Goal: Book appointment/travel/reservation: Book appointment/travel/reservation

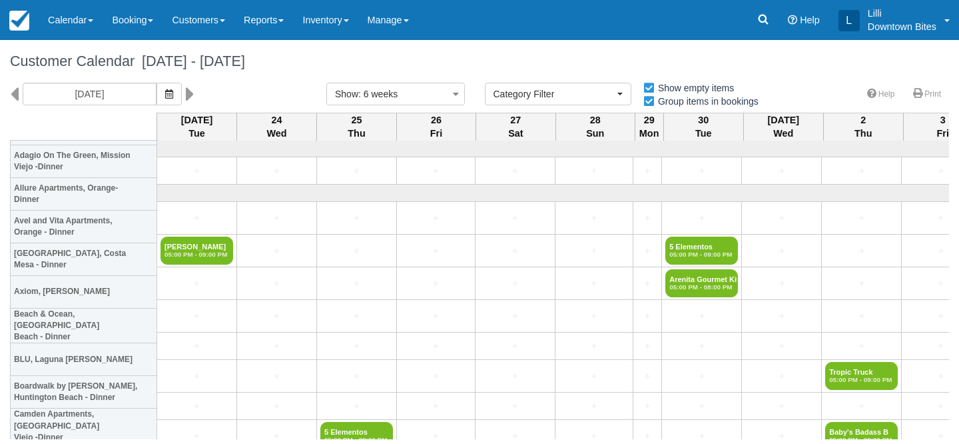
select select
drag, startPoint x: 0, startPoint y: 0, endPoint x: 192, endPoint y: 22, distance: 193.7
click at [192, 22] on link "Customers" at bounding box center [199, 20] width 72 height 40
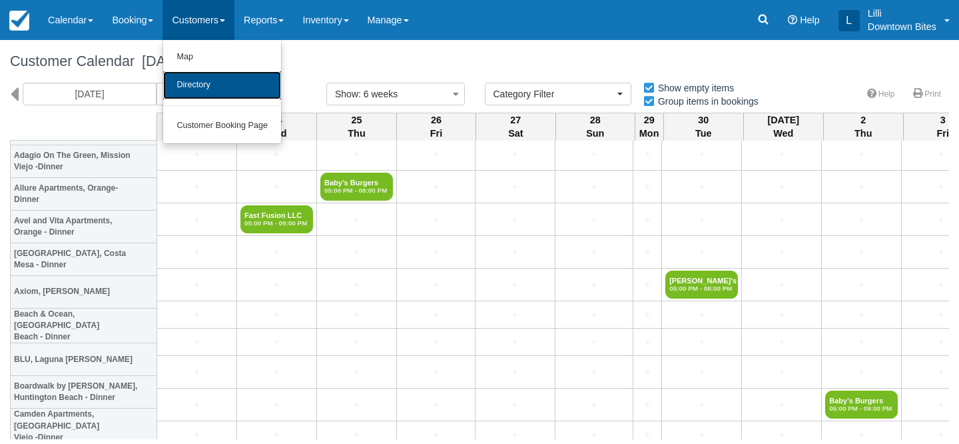
click at [192, 85] on link "Directory" at bounding box center [222, 85] width 118 height 28
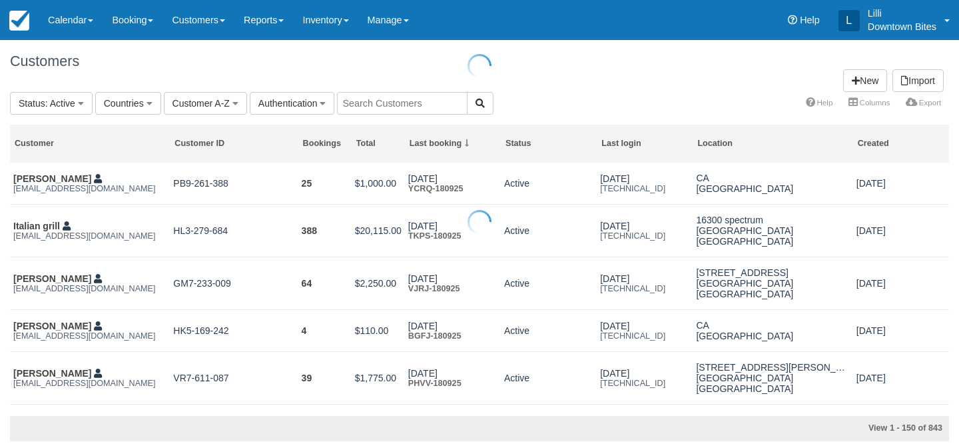
click at [352, 108] on div at bounding box center [479, 222] width 959 height 444
click at [352, 108] on input "text" at bounding box center [402, 103] width 131 height 23
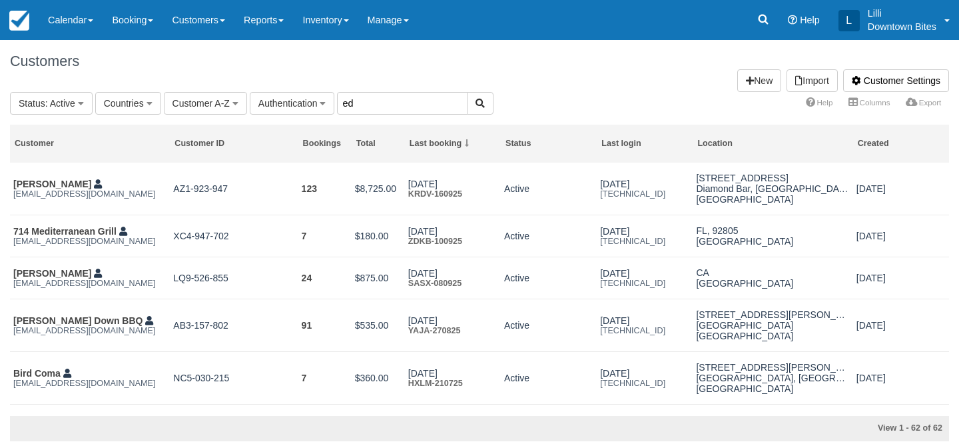
click at [359, 104] on input "ed" at bounding box center [402, 103] width 131 height 23
type input "edm"
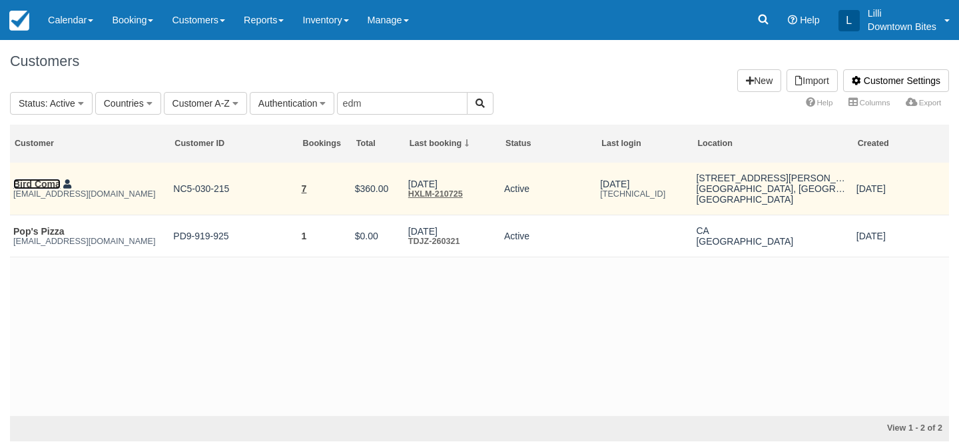
click at [40, 182] on link "Bird Coma" at bounding box center [36, 184] width 47 height 11
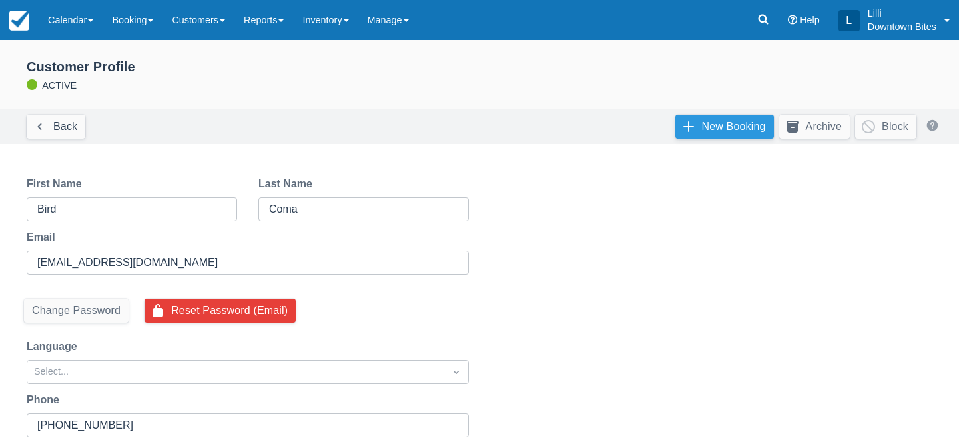
click at [741, 127] on link "New Booking" at bounding box center [724, 127] width 99 height 24
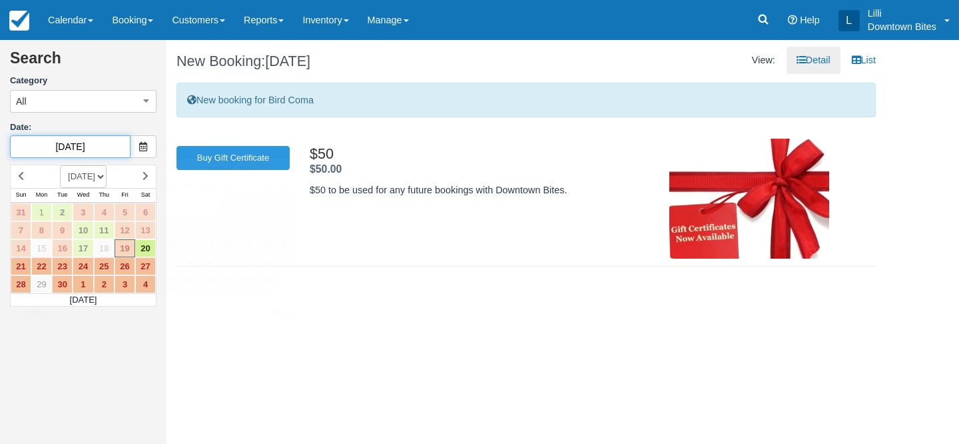
click at [112, 148] on input "09/19/25" at bounding box center [70, 146] width 121 height 23
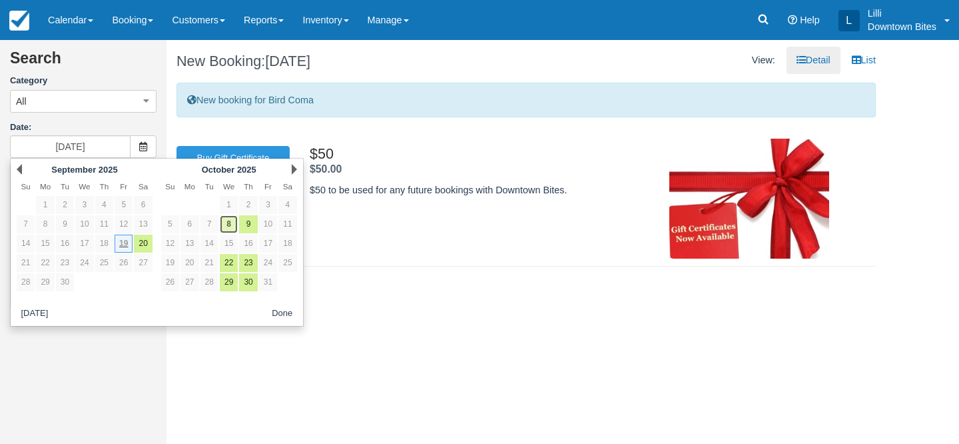
click at [233, 226] on link "8" at bounding box center [229, 224] width 18 height 18
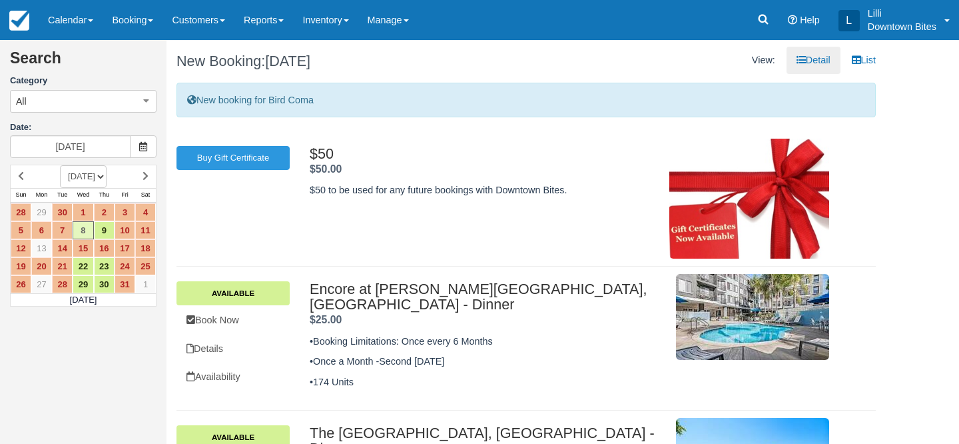
scroll to position [100, 0]
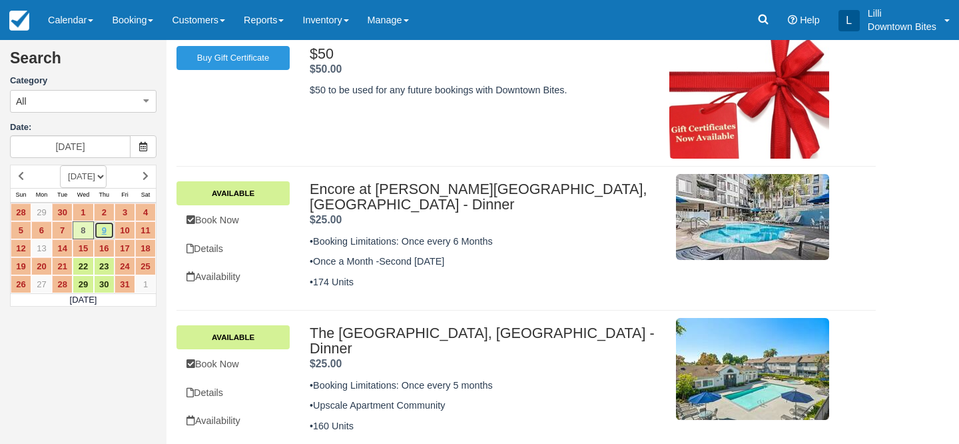
click at [103, 230] on link "9" at bounding box center [104, 230] width 21 height 18
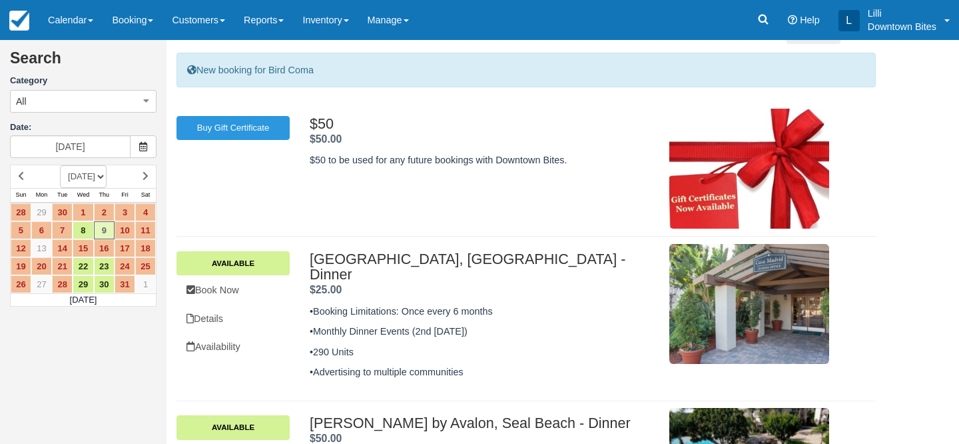
scroll to position [110, 0]
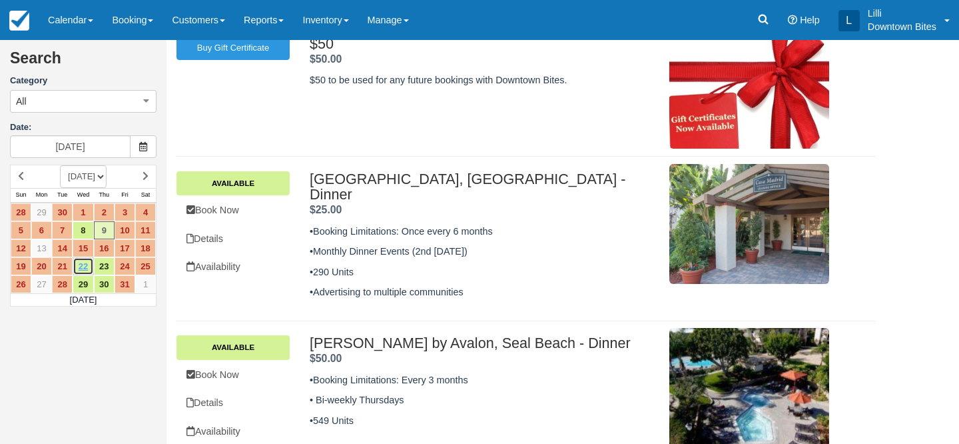
click at [87, 270] on link "22" at bounding box center [83, 266] width 21 height 18
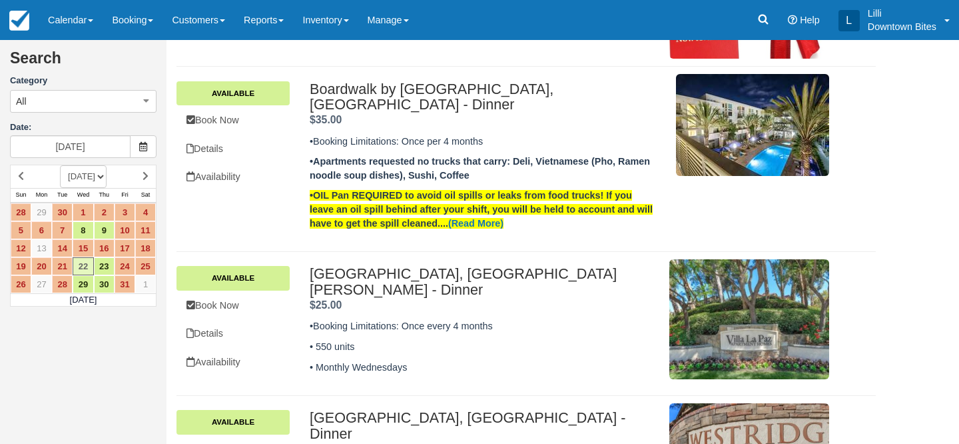
scroll to position [264, 0]
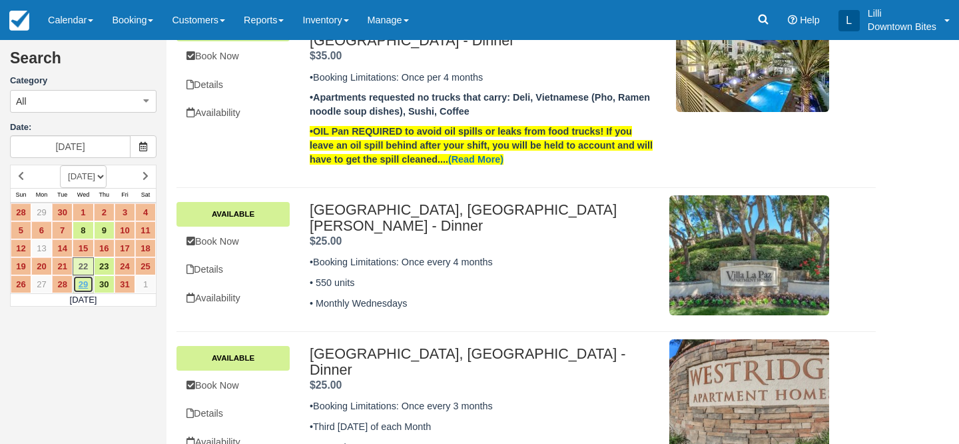
click at [87, 285] on link "29" at bounding box center [83, 284] width 21 height 18
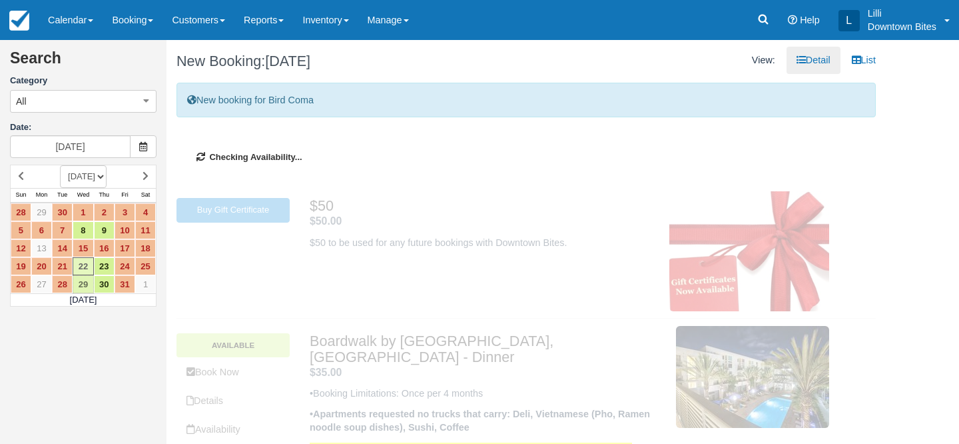
type input "[DATE]"
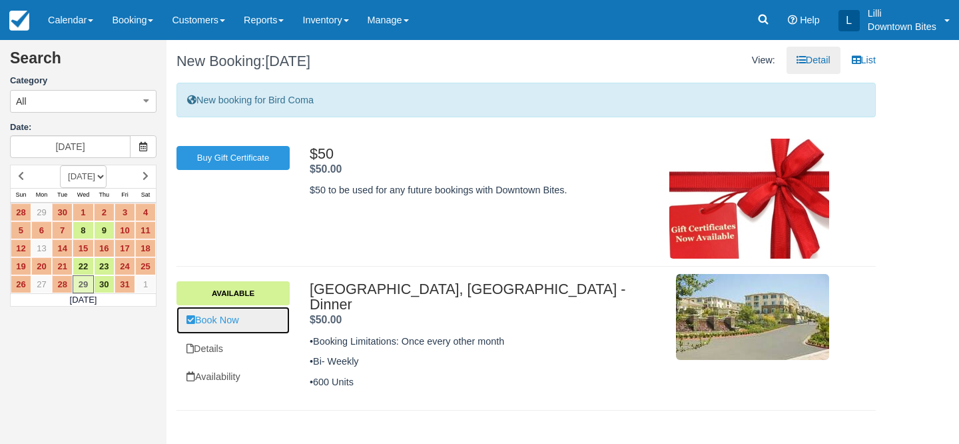
click at [212, 323] on link "Book Now" at bounding box center [233, 319] width 113 height 27
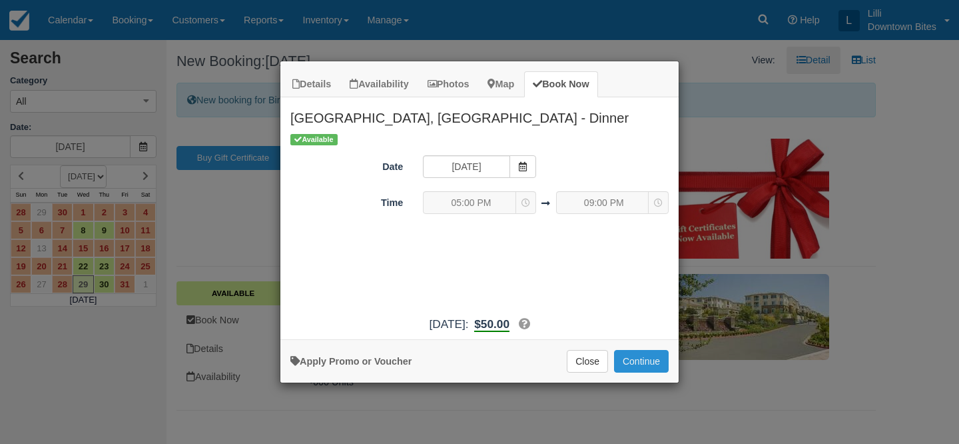
click at [639, 360] on button "Continue" at bounding box center [641, 361] width 55 height 23
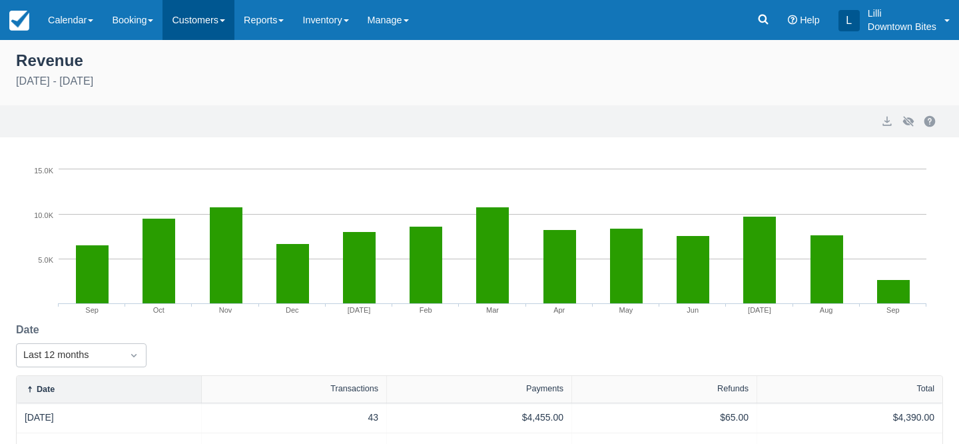
click at [206, 19] on link "Customers" at bounding box center [199, 20] width 72 height 40
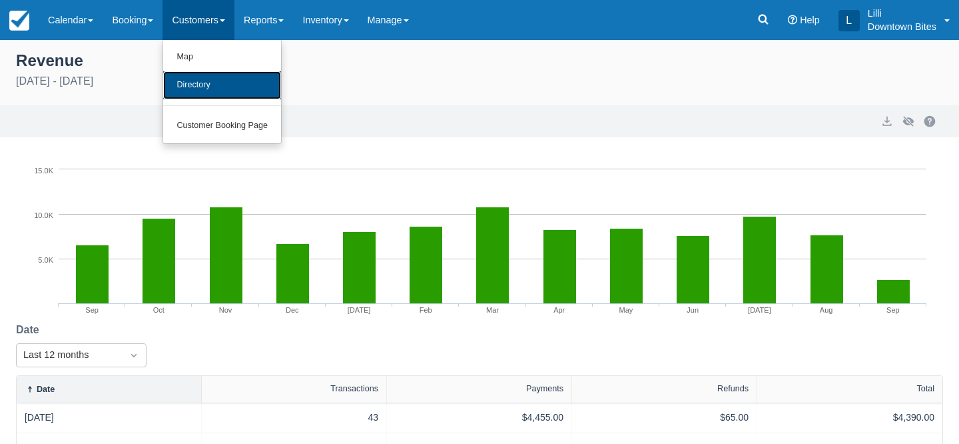
click at [234, 91] on link "Directory" at bounding box center [222, 85] width 118 height 28
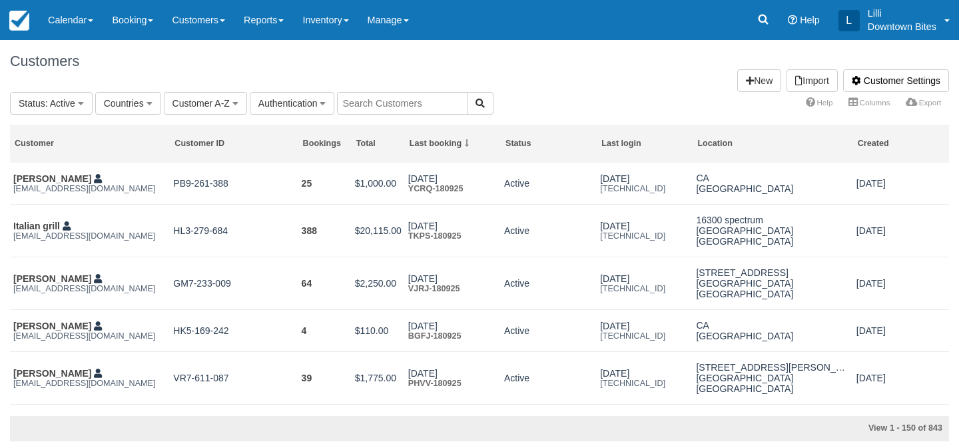
click at [388, 110] on input "text" at bounding box center [402, 103] width 131 height 23
type input "edm"
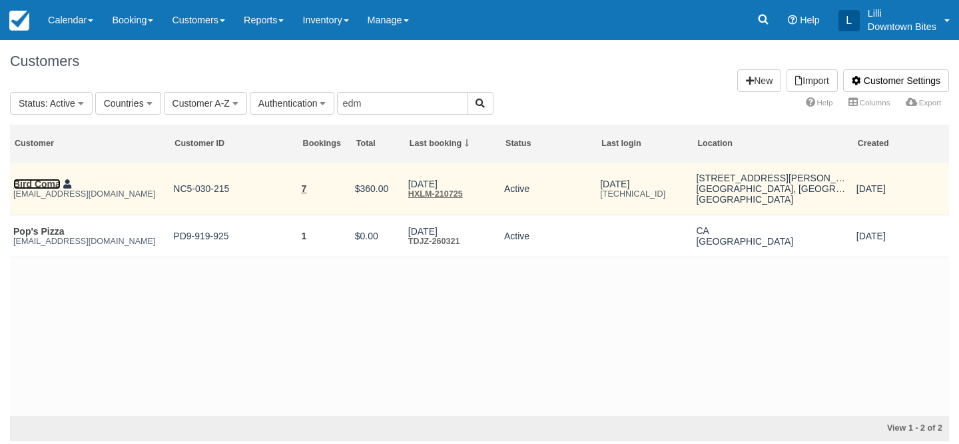
click at [35, 186] on link "Bird Coma" at bounding box center [36, 184] width 47 height 11
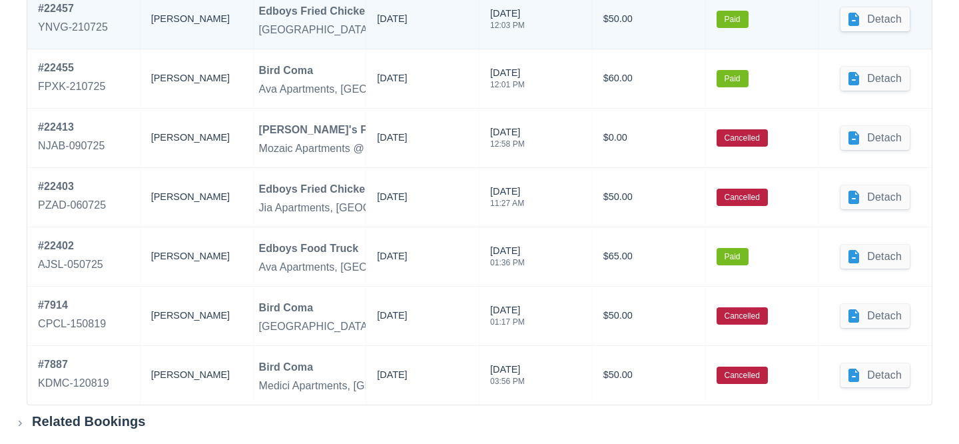
scroll to position [961, 0]
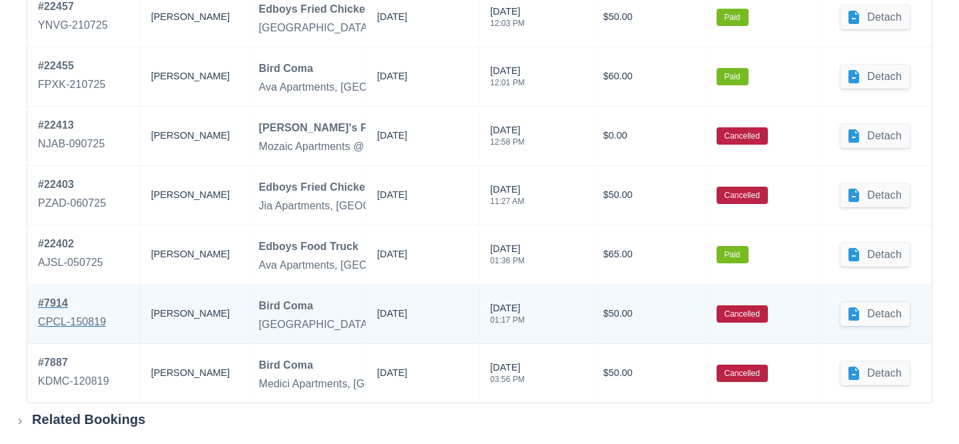
click at [61, 310] on div "# 7914" at bounding box center [72, 303] width 68 height 16
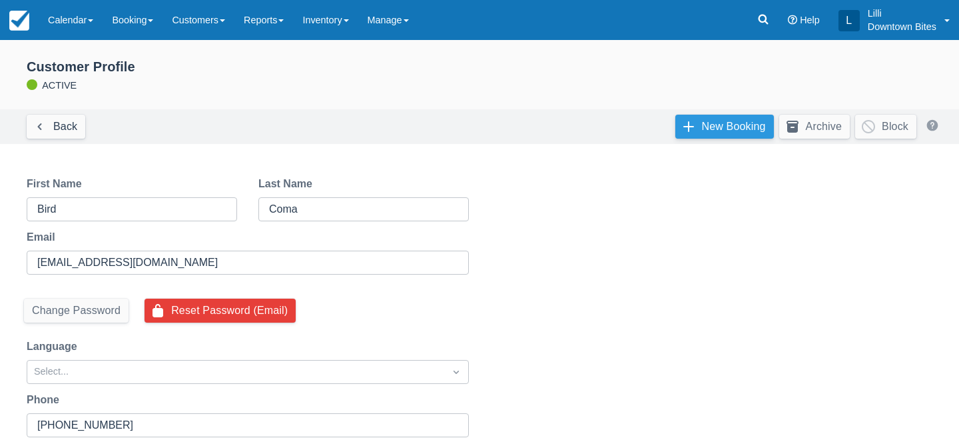
click at [731, 121] on link "New Booking" at bounding box center [724, 127] width 99 height 24
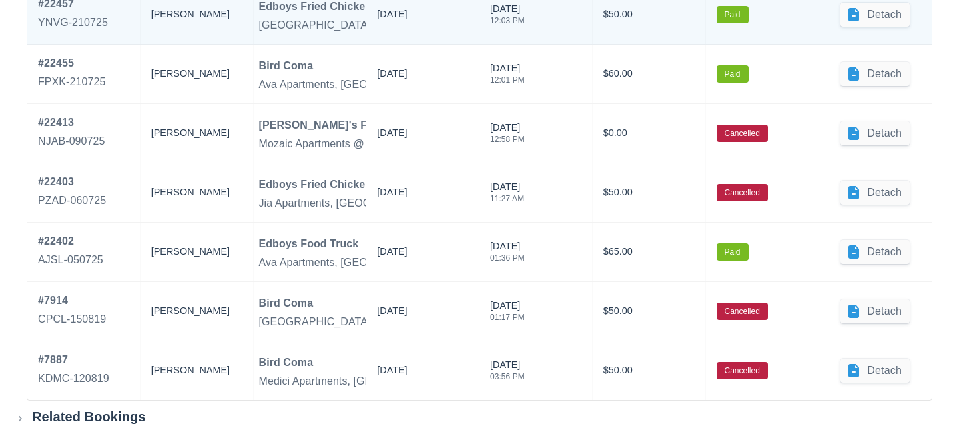
scroll to position [971, 0]
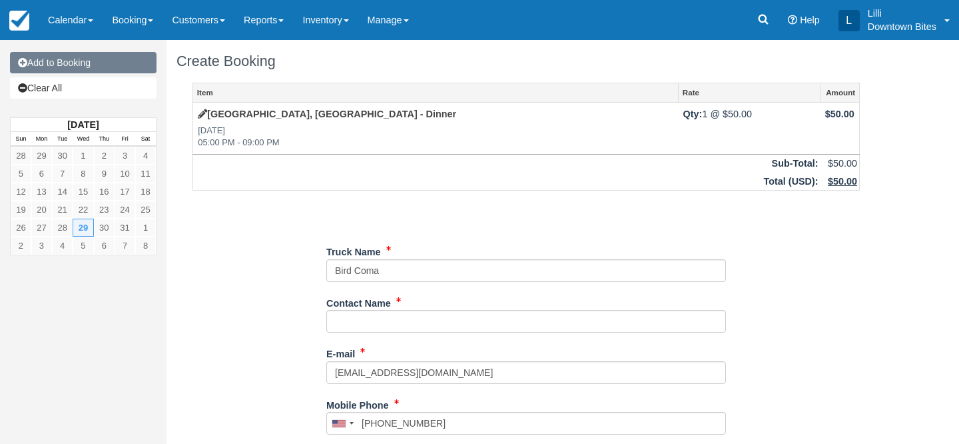
click at [109, 65] on link "Add to Booking" at bounding box center [83, 62] width 147 height 21
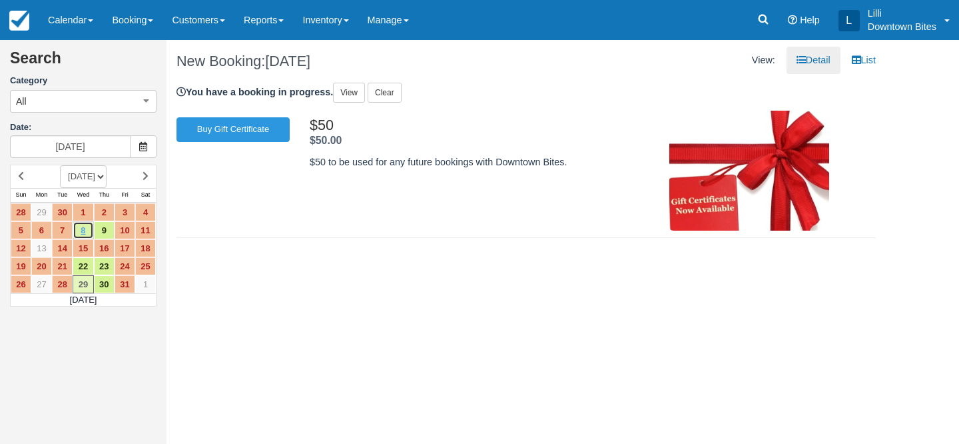
click at [83, 230] on link "8" at bounding box center [83, 230] width 21 height 18
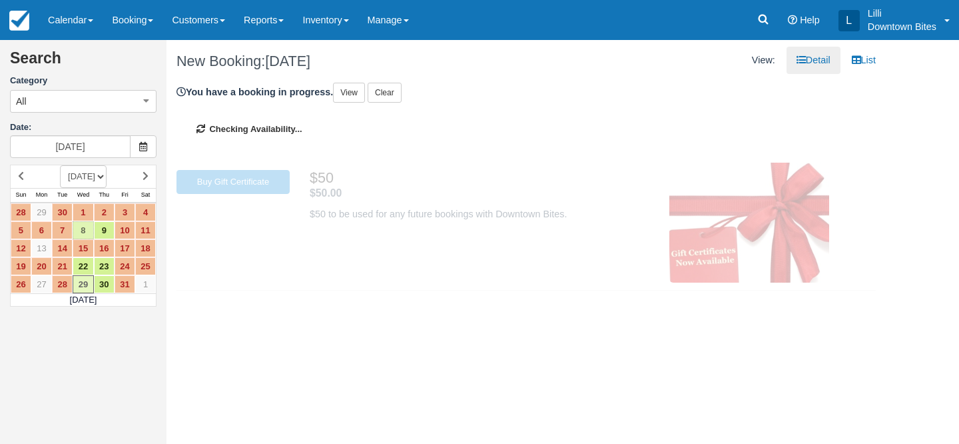
type input "[DATE]"
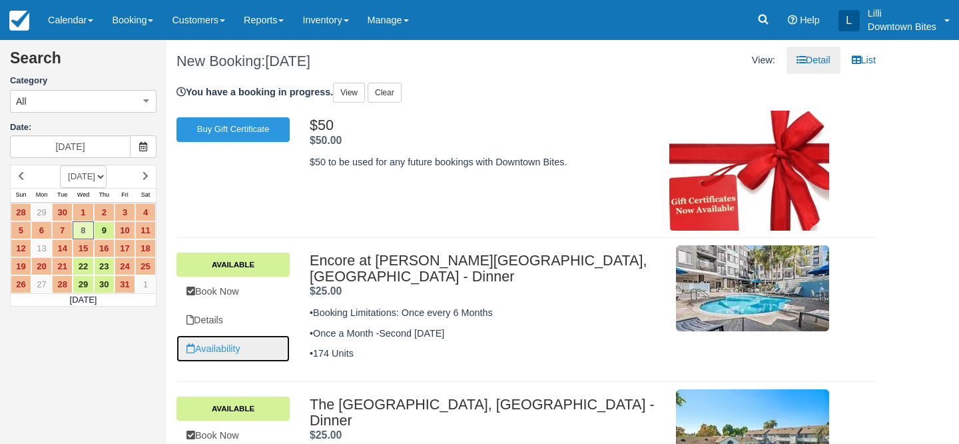
click at [220, 348] on link "Availability" at bounding box center [233, 348] width 113 height 27
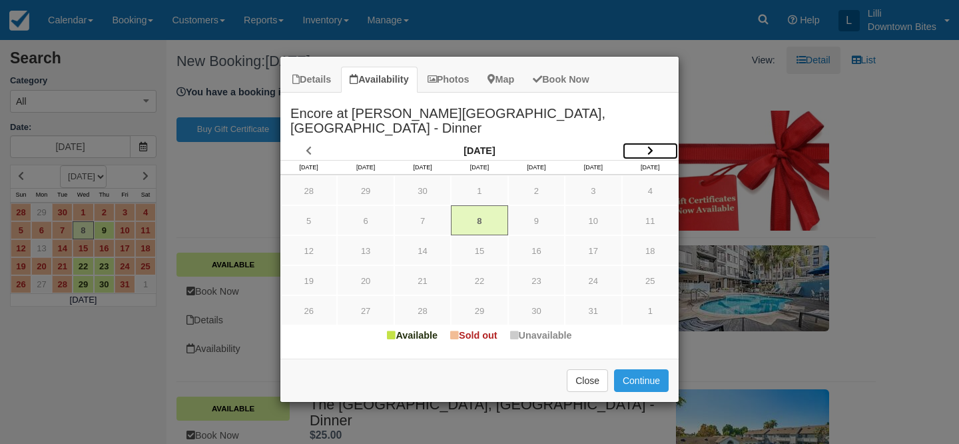
click at [650, 146] on icon "Item Modal" at bounding box center [650, 150] width 6 height 9
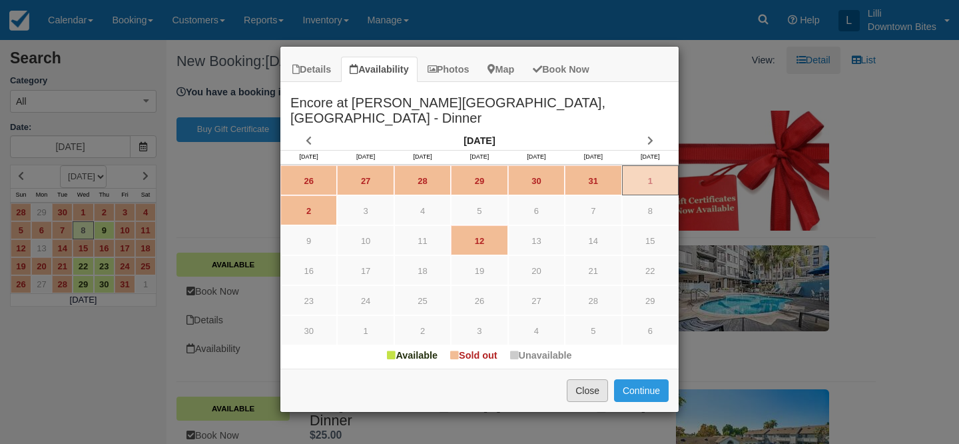
click at [579, 379] on button "Close" at bounding box center [587, 390] width 41 height 23
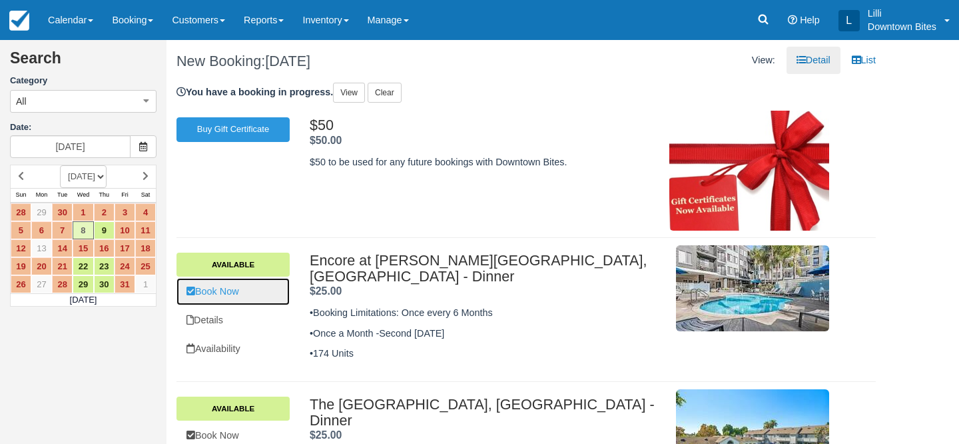
click at [222, 291] on link "Book Now" at bounding box center [233, 291] width 113 height 27
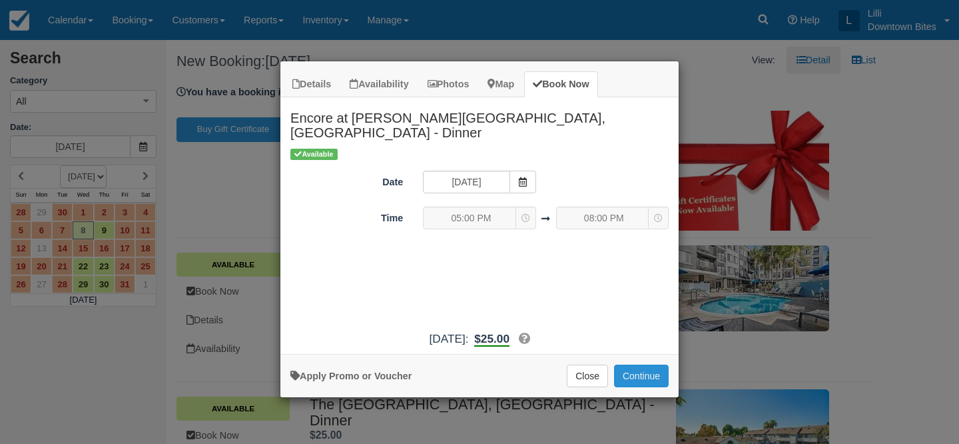
click at [640, 364] on button "Continue" at bounding box center [641, 375] width 55 height 23
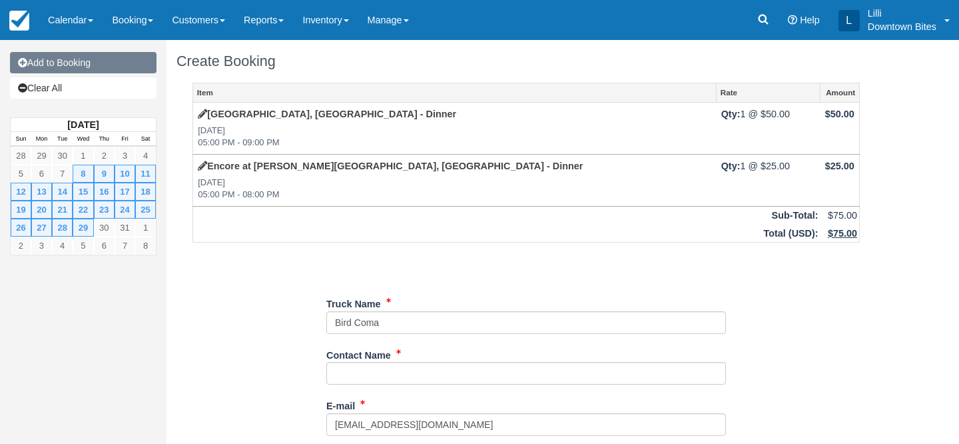
click at [87, 63] on link "Add to Booking" at bounding box center [83, 62] width 147 height 21
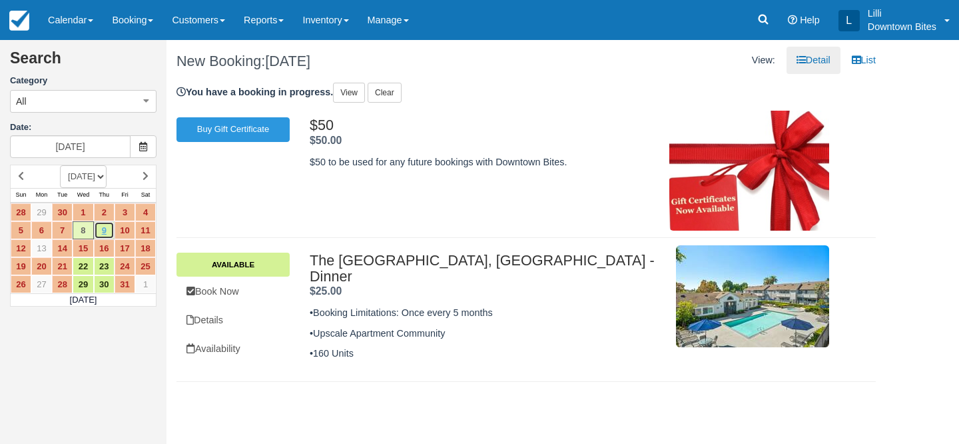
click at [102, 228] on link "9" at bounding box center [104, 230] width 21 height 18
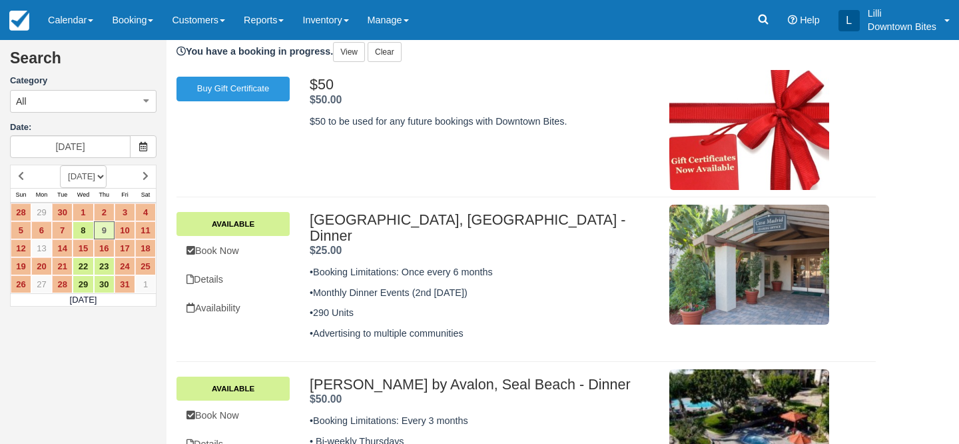
scroll to position [81, 0]
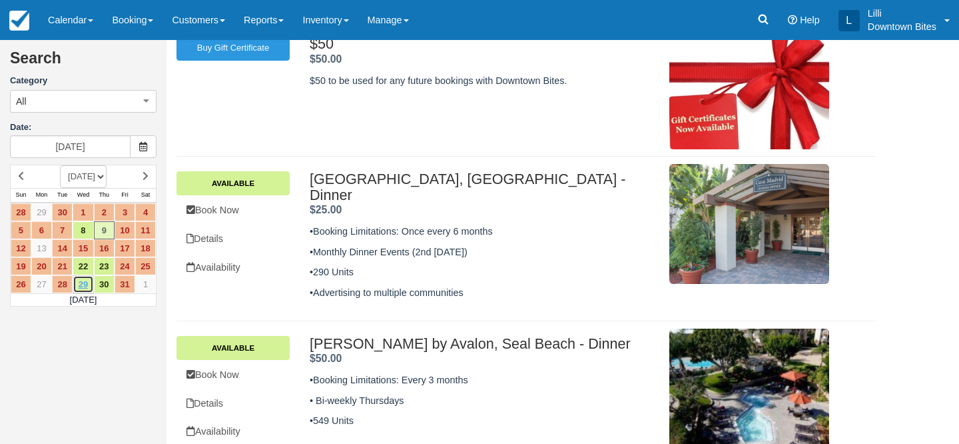
click at [79, 288] on link "29" at bounding box center [83, 284] width 21 height 18
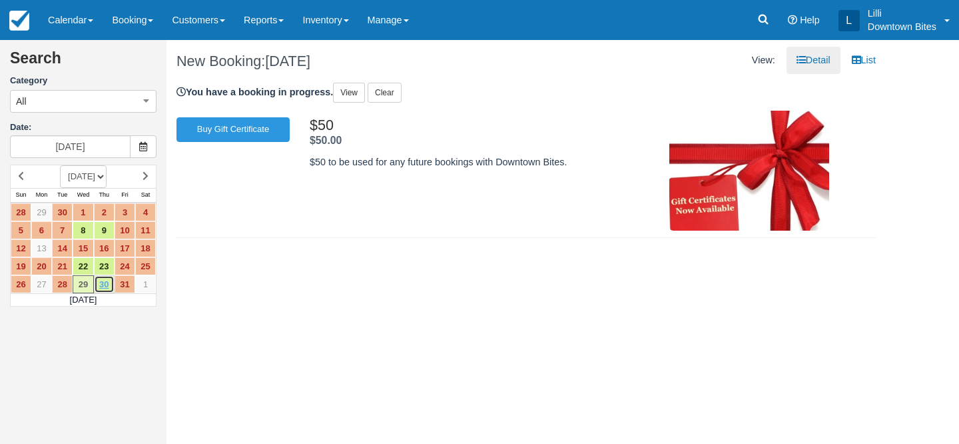
click at [106, 284] on link "30" at bounding box center [104, 284] width 21 height 18
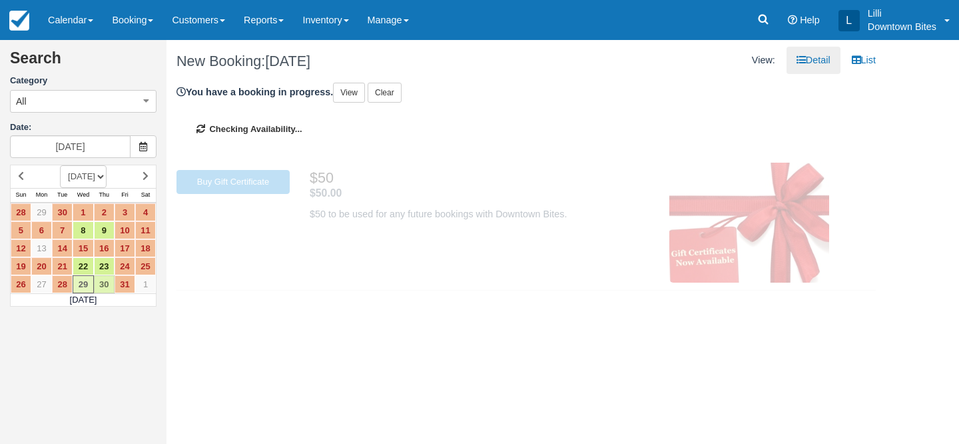
type input "10/30/25"
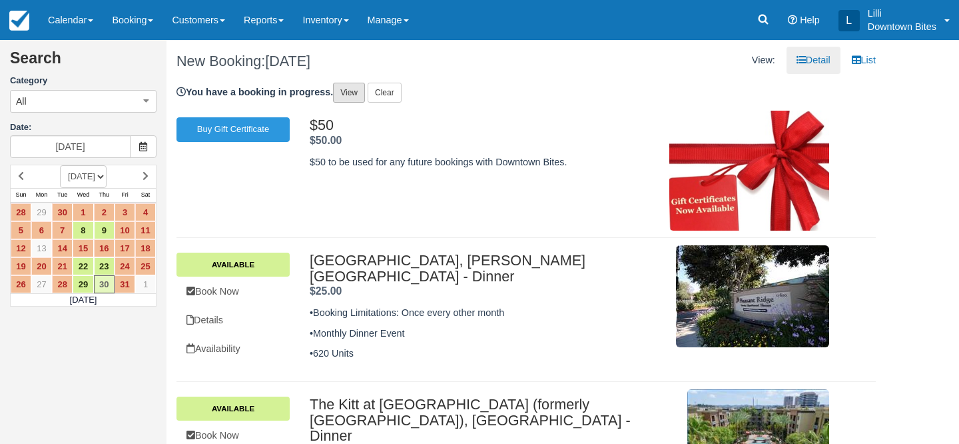
click at [351, 92] on link "View" at bounding box center [349, 93] width 32 height 20
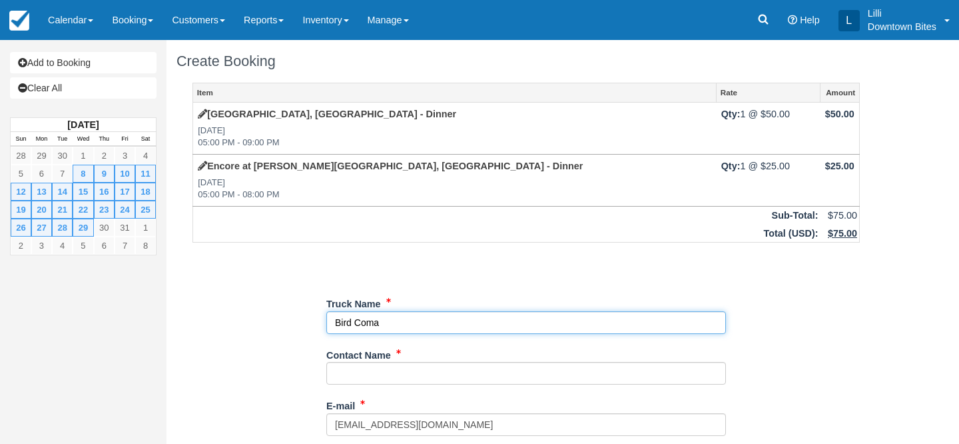
drag, startPoint x: 408, startPoint y: 320, endPoint x: 271, endPoint y: 300, distance: 138.1
click at [271, 300] on div "Item Rate Amount [GEOGRAPHIC_DATA], [GEOGRAPHIC_DATA] - Dinner [DATE] 05:00 PM …" at bounding box center [526, 449] width 699 height 733
type input "Edboys Fried Chicken"
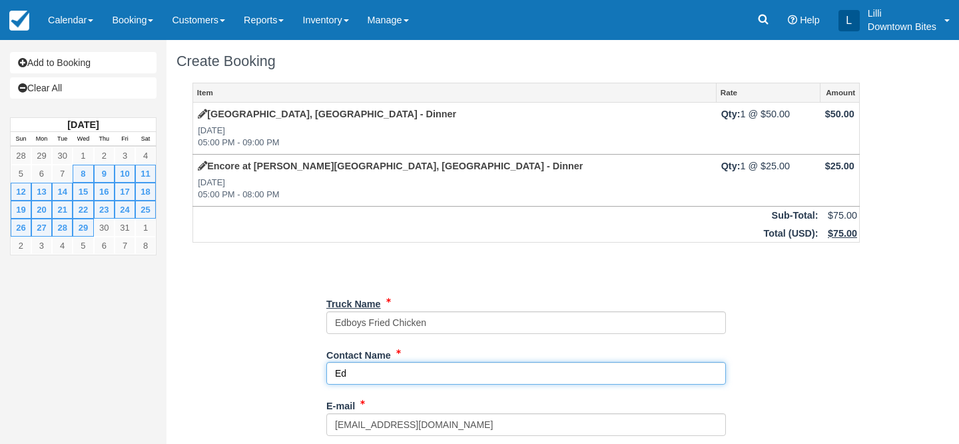
type input "[PERSON_NAME]"
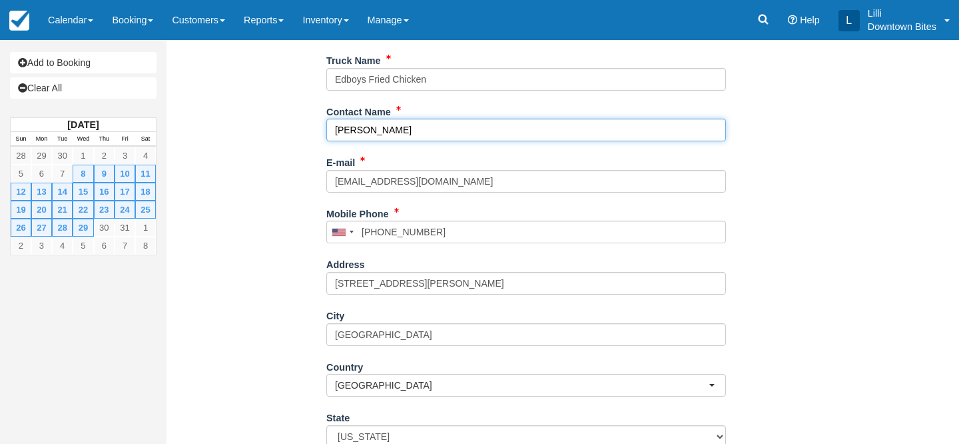
scroll to position [405, 0]
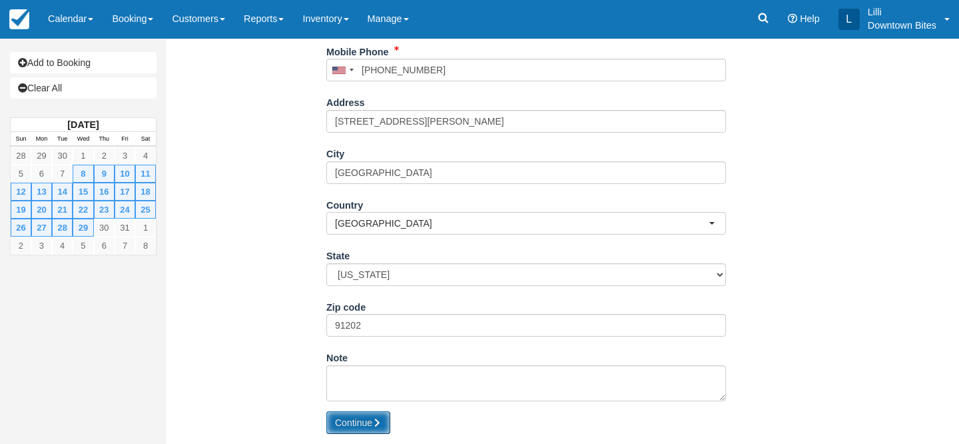
click at [356, 425] on button "Continue" at bounding box center [358, 422] width 64 height 23
type input "+17472704240"
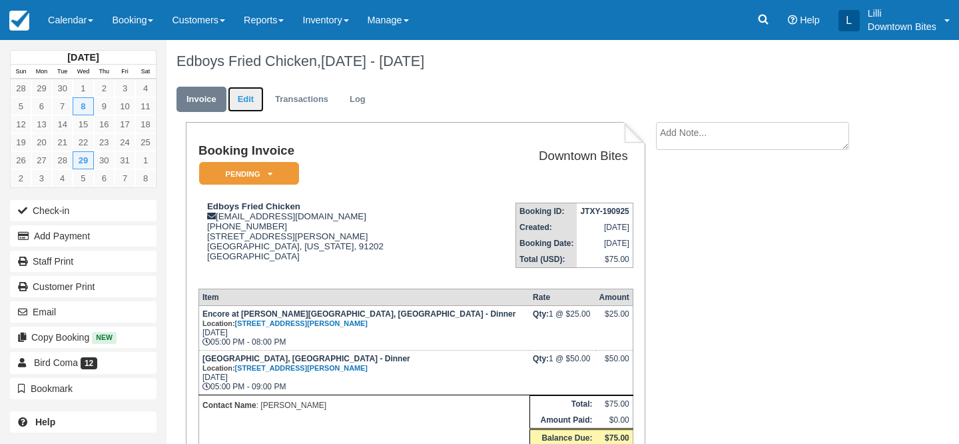
click at [249, 103] on link "Edit" at bounding box center [246, 100] width 36 height 26
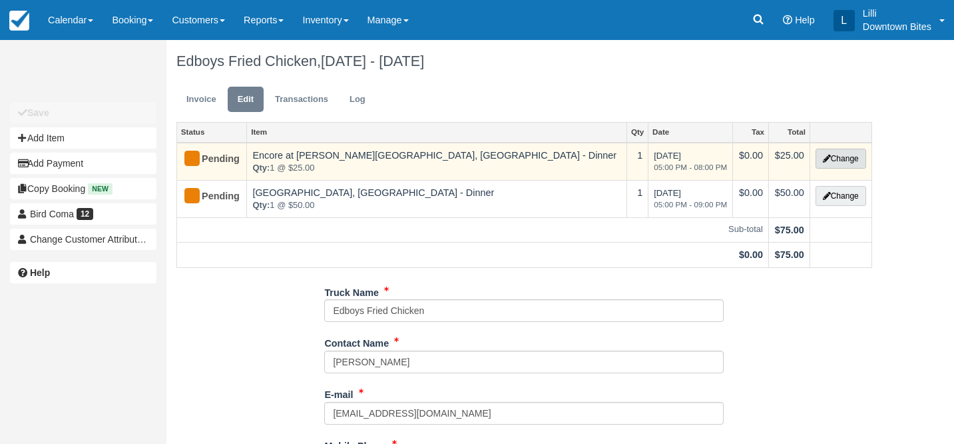
click at [851, 153] on button "Change" at bounding box center [841, 159] width 51 height 20
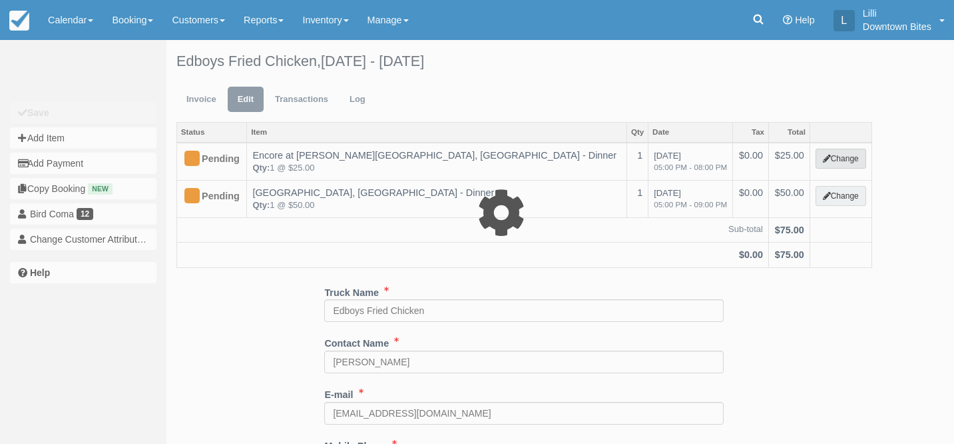
select select "2"
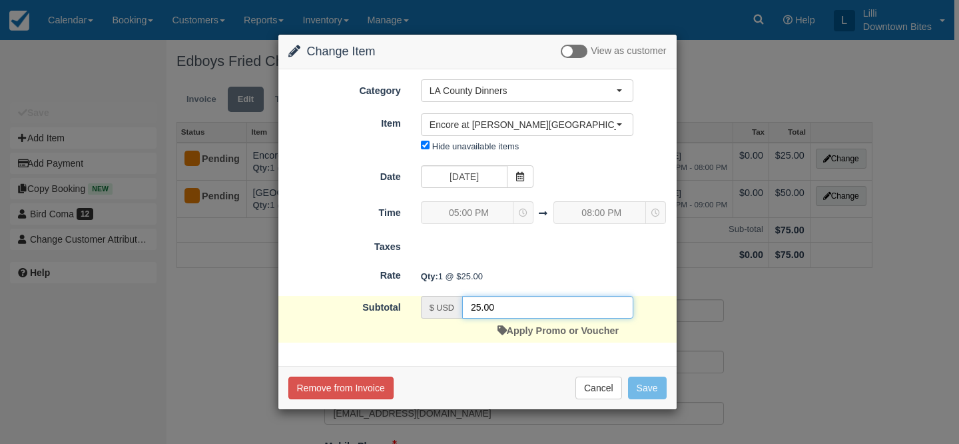
drag, startPoint x: 493, startPoint y: 304, endPoint x: 419, endPoint y: 294, distance: 74.6
click at [419, 294] on form "Category LA County Dinners Orange County Dinner Special Events LA County Dinner…" at bounding box center [477, 210] width 378 height 263
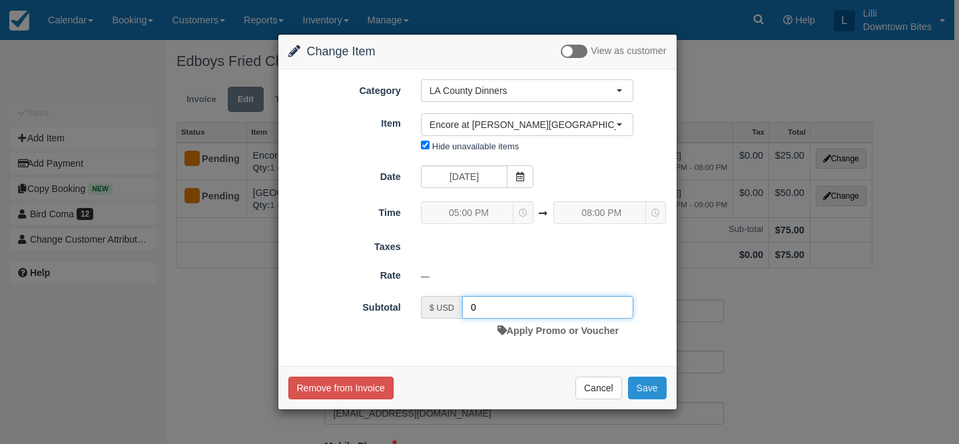
type input "0"
click at [660, 381] on button "Save" at bounding box center [647, 387] width 39 height 23
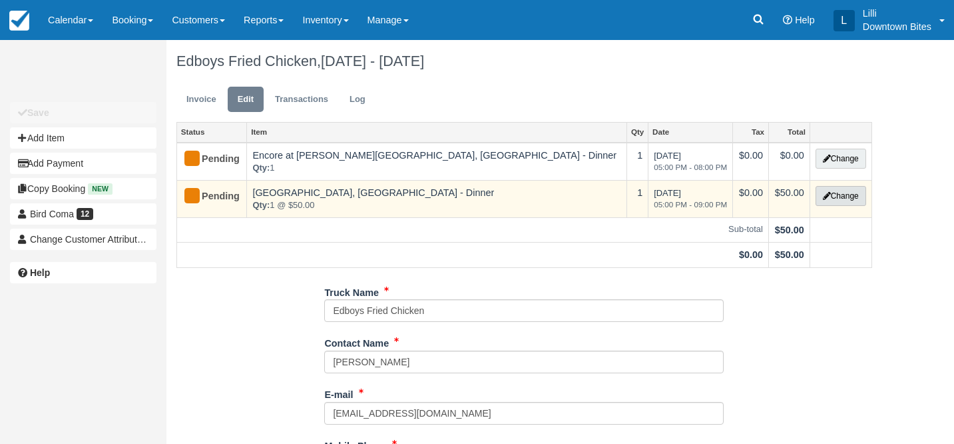
click at [852, 194] on button "Change" at bounding box center [841, 196] width 51 height 20
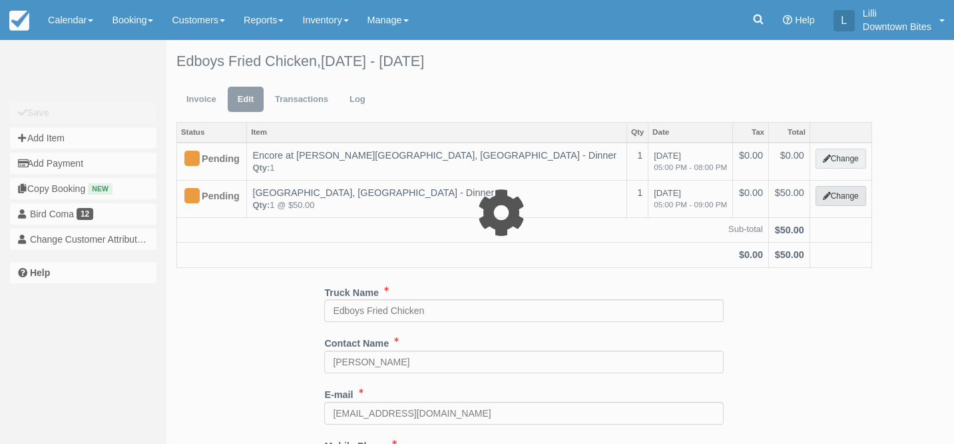
select select "2"
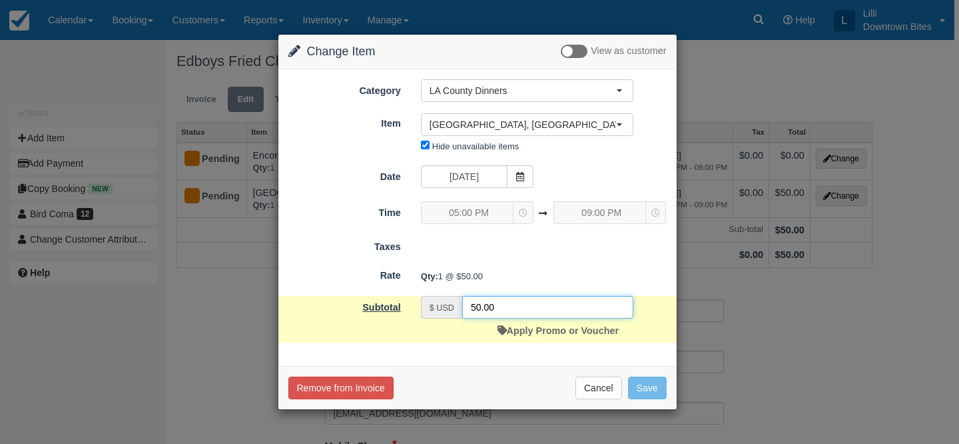
drag, startPoint x: 494, startPoint y: 302, endPoint x: 394, endPoint y: 302, distance: 99.9
click at [394, 302] on div "Subtotal $ USD 50.00 Apply Promo or Voucher" at bounding box center [477, 319] width 398 height 47
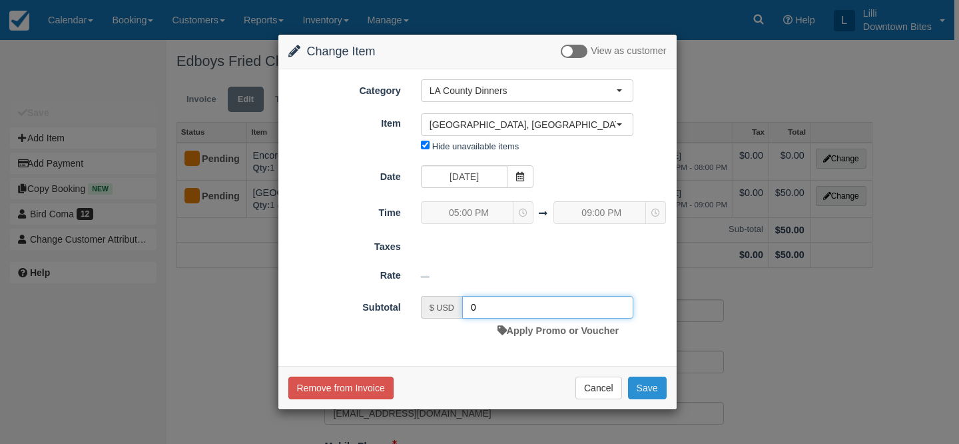
type input "0"
click at [654, 388] on button "Save" at bounding box center [647, 387] width 39 height 23
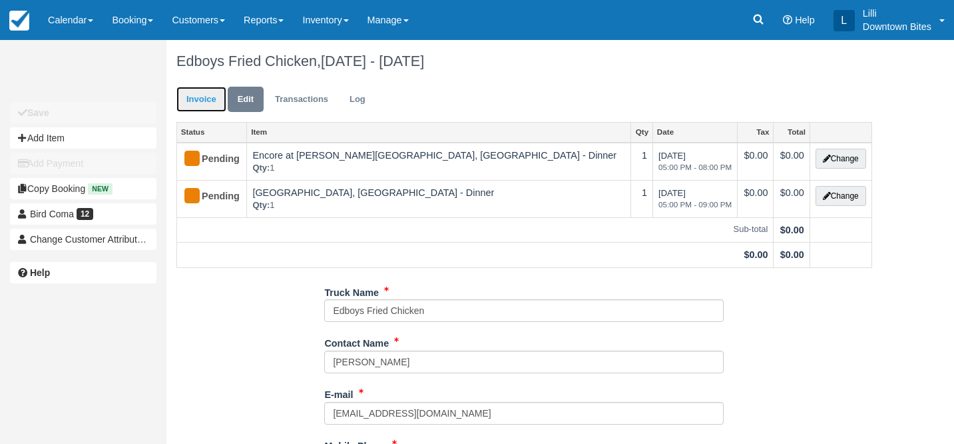
click at [204, 102] on link "Invoice" at bounding box center [202, 100] width 50 height 26
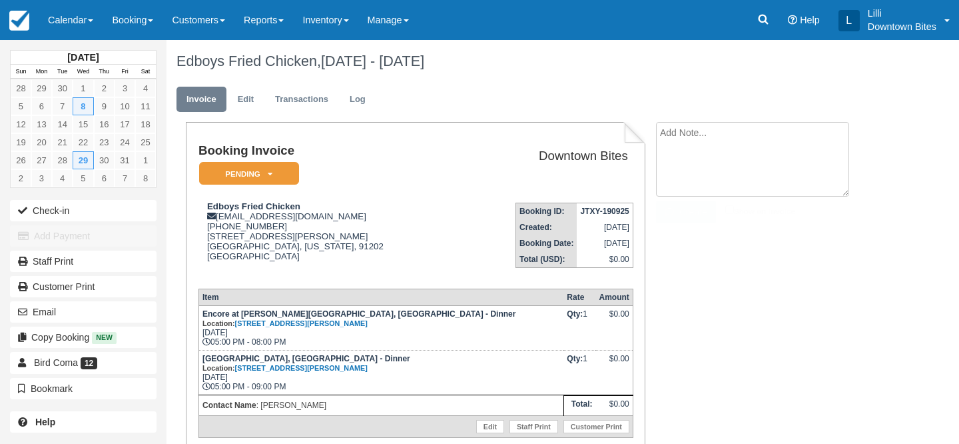
click at [739, 134] on textarea at bounding box center [752, 159] width 193 height 75
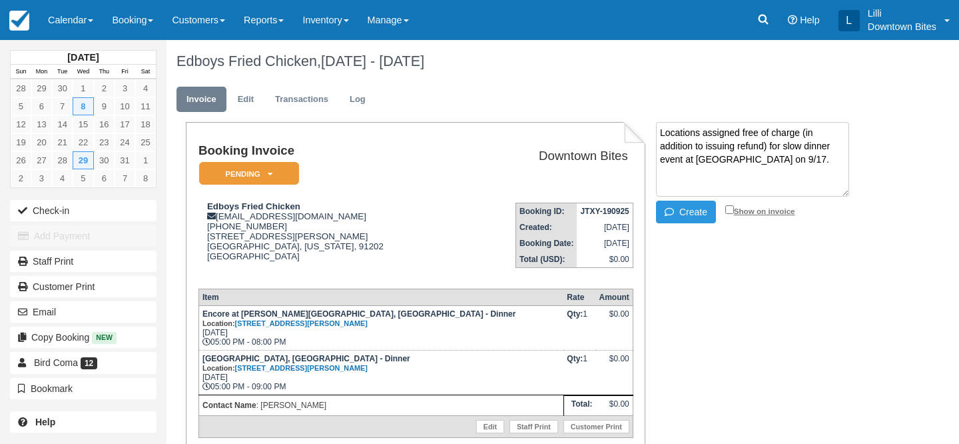
type textarea "Locations assigned free of charge (in addition to issuing refund) for slow dinn…"
click at [727, 210] on input "Show on invoice" at bounding box center [729, 209] width 9 height 9
checkbox input "true"
click at [671, 212] on icon "button" at bounding box center [672, 211] width 15 height 9
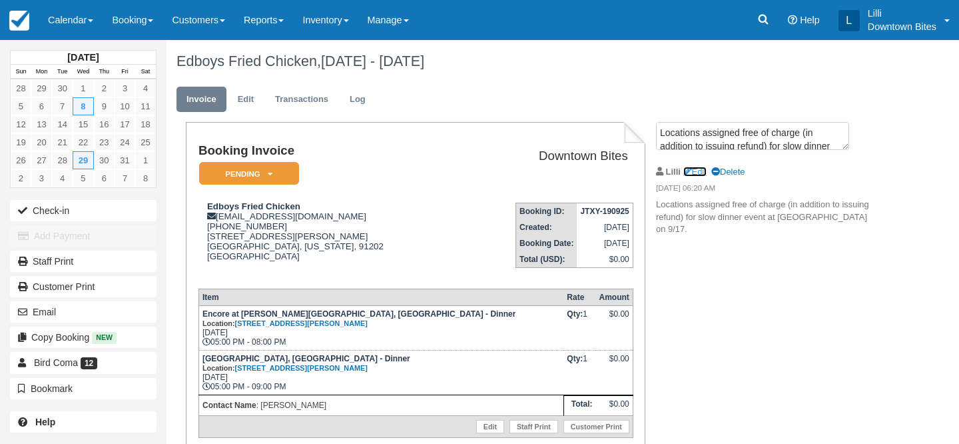
click at [700, 171] on link "Edit" at bounding box center [694, 172] width 23 height 10
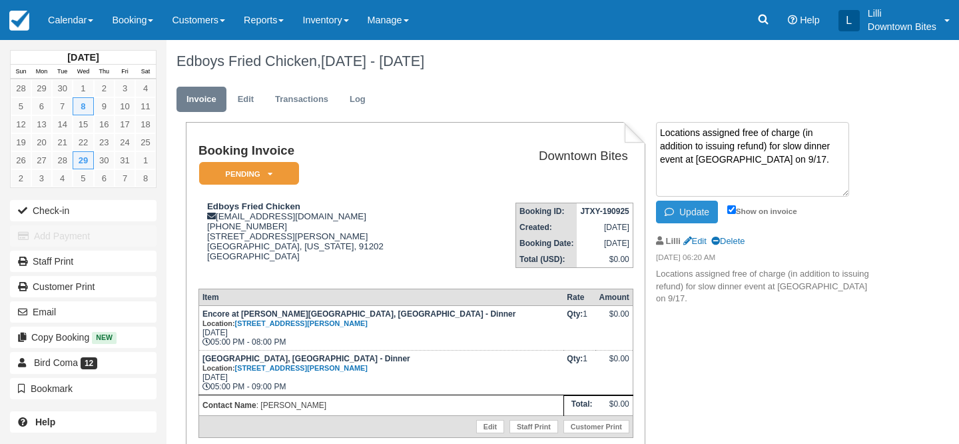
click at [693, 212] on button "Update" at bounding box center [687, 211] width 62 height 23
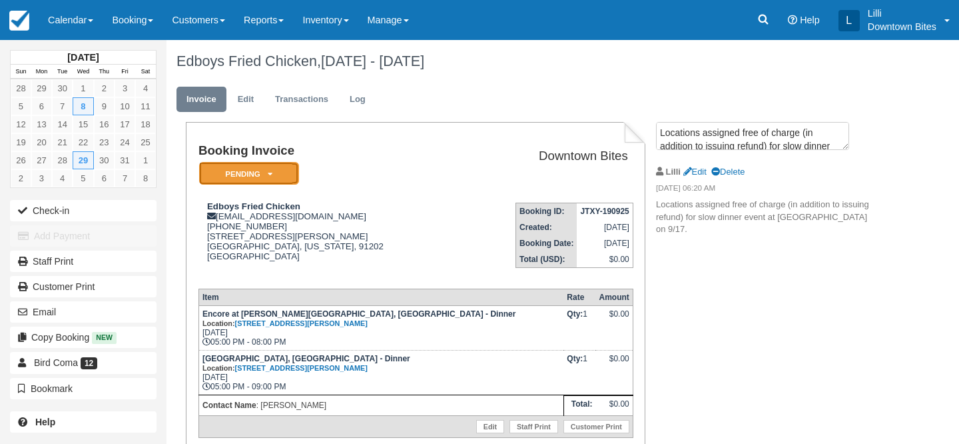
click at [268, 169] on em "Pending" at bounding box center [249, 173] width 100 height 23
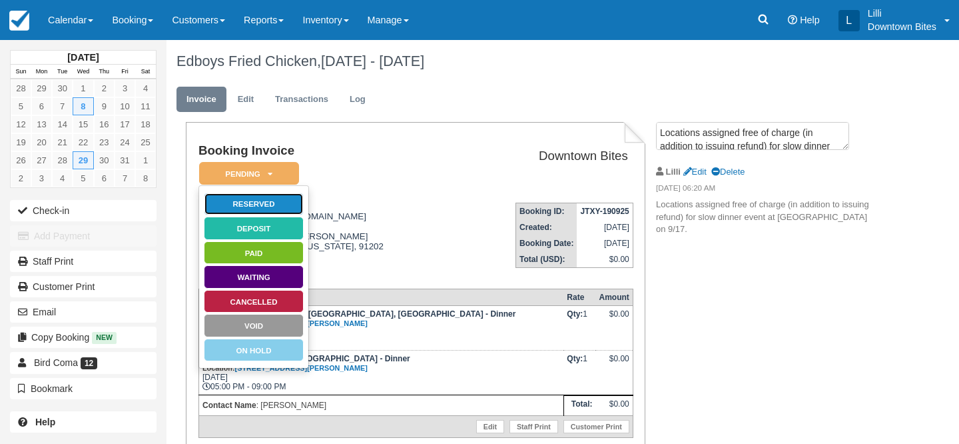
click at [277, 204] on link "Reserved" at bounding box center [254, 203] width 100 height 23
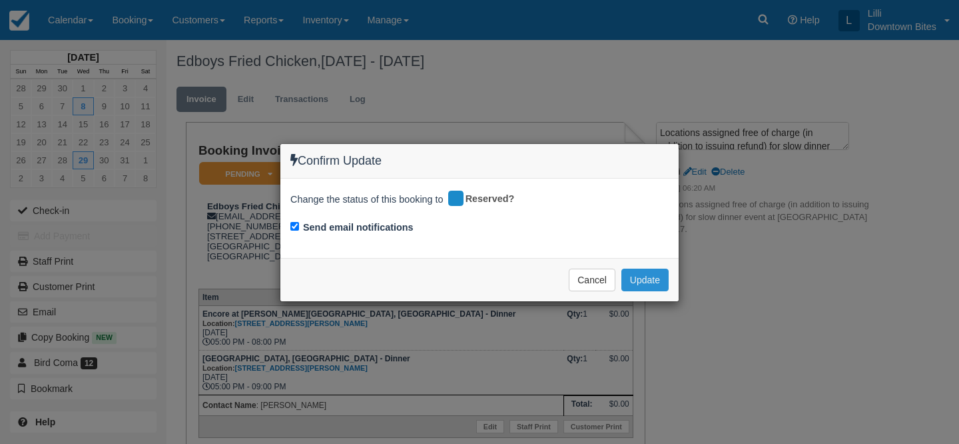
click at [639, 273] on button "Update" at bounding box center [644, 279] width 47 height 23
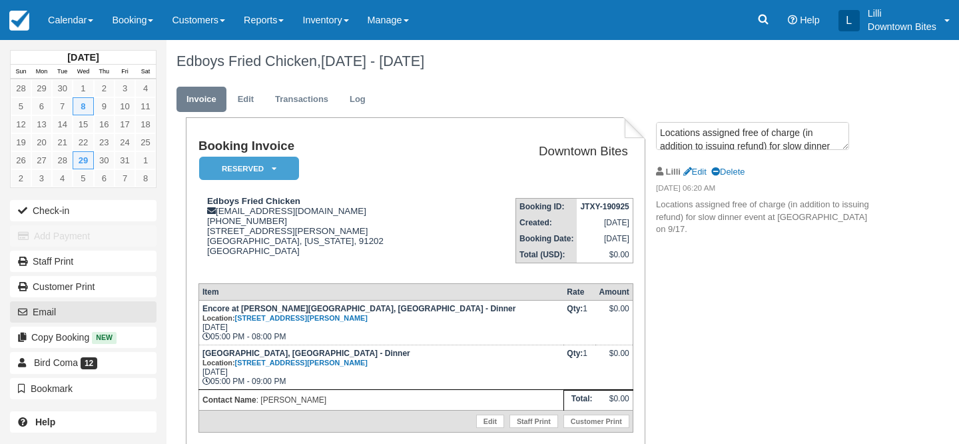
click at [80, 310] on button "Email" at bounding box center [83, 311] width 147 height 21
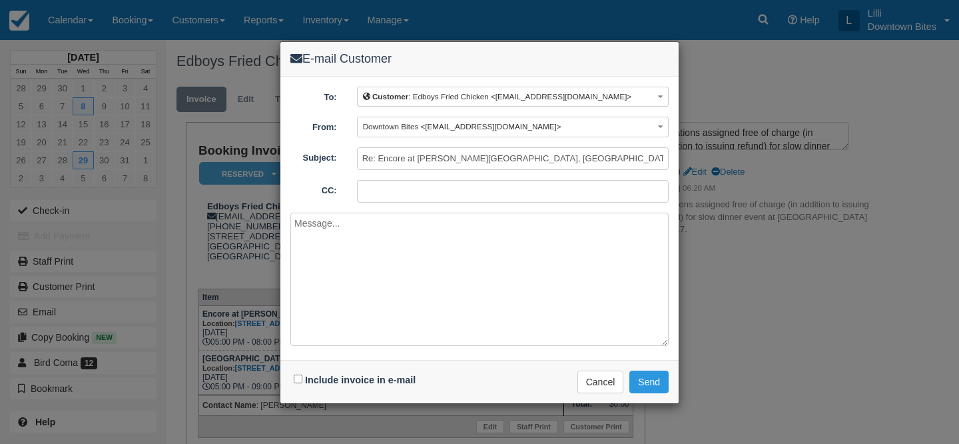
click at [372, 198] on input "CC:" at bounding box center [513, 191] width 312 height 23
type input "lilli@downtownbites.com"
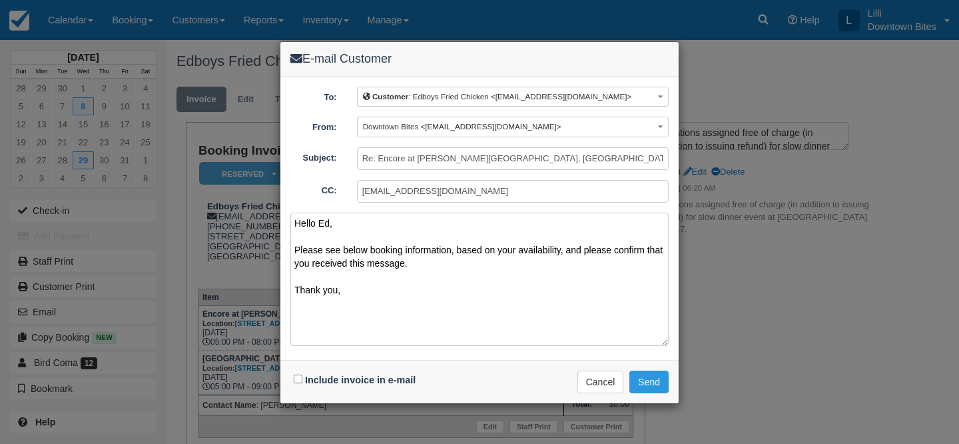
type textarea "Hello Ed, Please see below booking information, based on your availability, and…"
click at [294, 380] on input "Include invoice in e-mail" at bounding box center [298, 378] width 9 height 9
checkbox input "true"
click at [651, 378] on button "Send" at bounding box center [648, 381] width 39 height 23
